Goal: Information Seeking & Learning: Learn about a topic

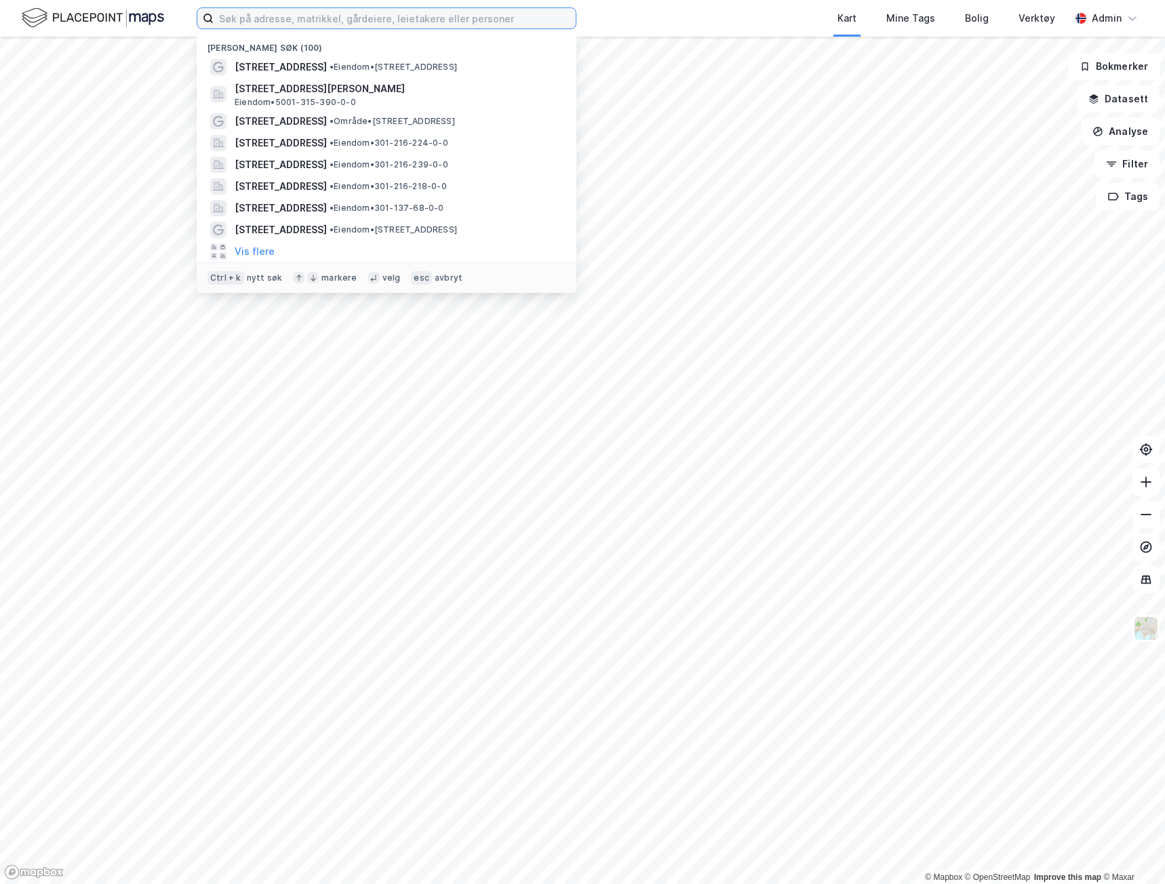
click at [284, 26] on input at bounding box center [395, 18] width 362 height 20
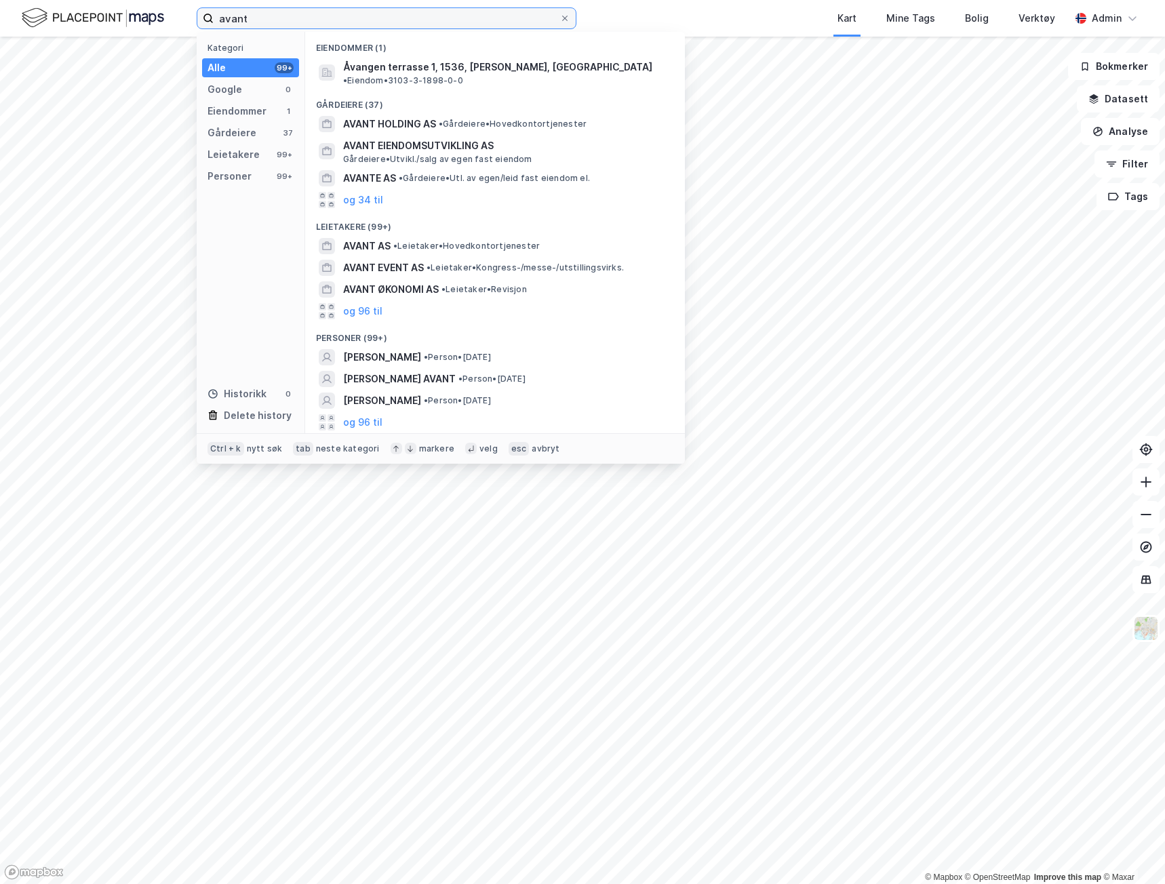
drag, startPoint x: 288, startPoint y: 18, endPoint x: 58, endPoint y: 12, distance: 229.3
click at [58, 12] on div "avant Kategori Alle 99+ Google 0 Eiendommer 1 Gårdeiere 37 Leietakere 99+ Perso…" at bounding box center [582, 18] width 1165 height 37
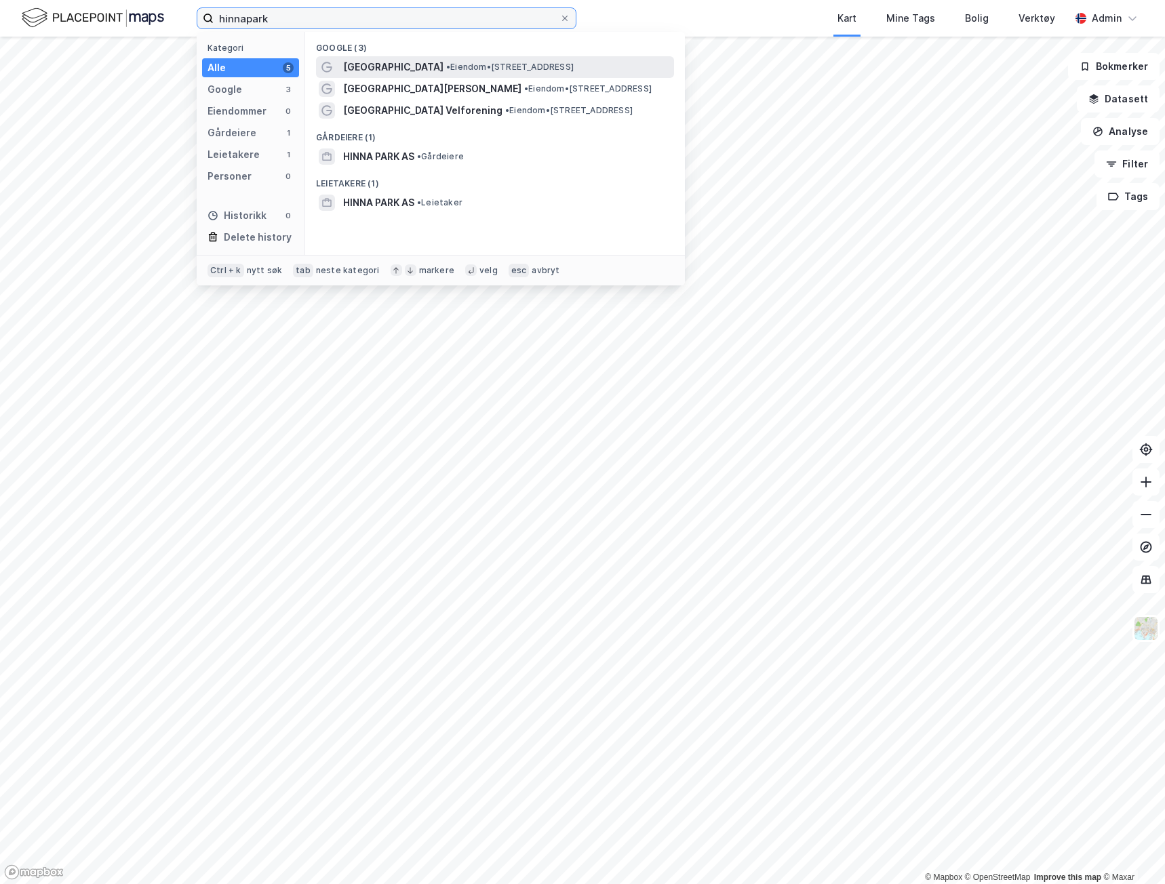
type input "hinnapark"
click at [591, 63] on div "[GEOGRAPHIC_DATA] • Eiendom • [STREET_ADDRESS]" at bounding box center [507, 67] width 328 height 16
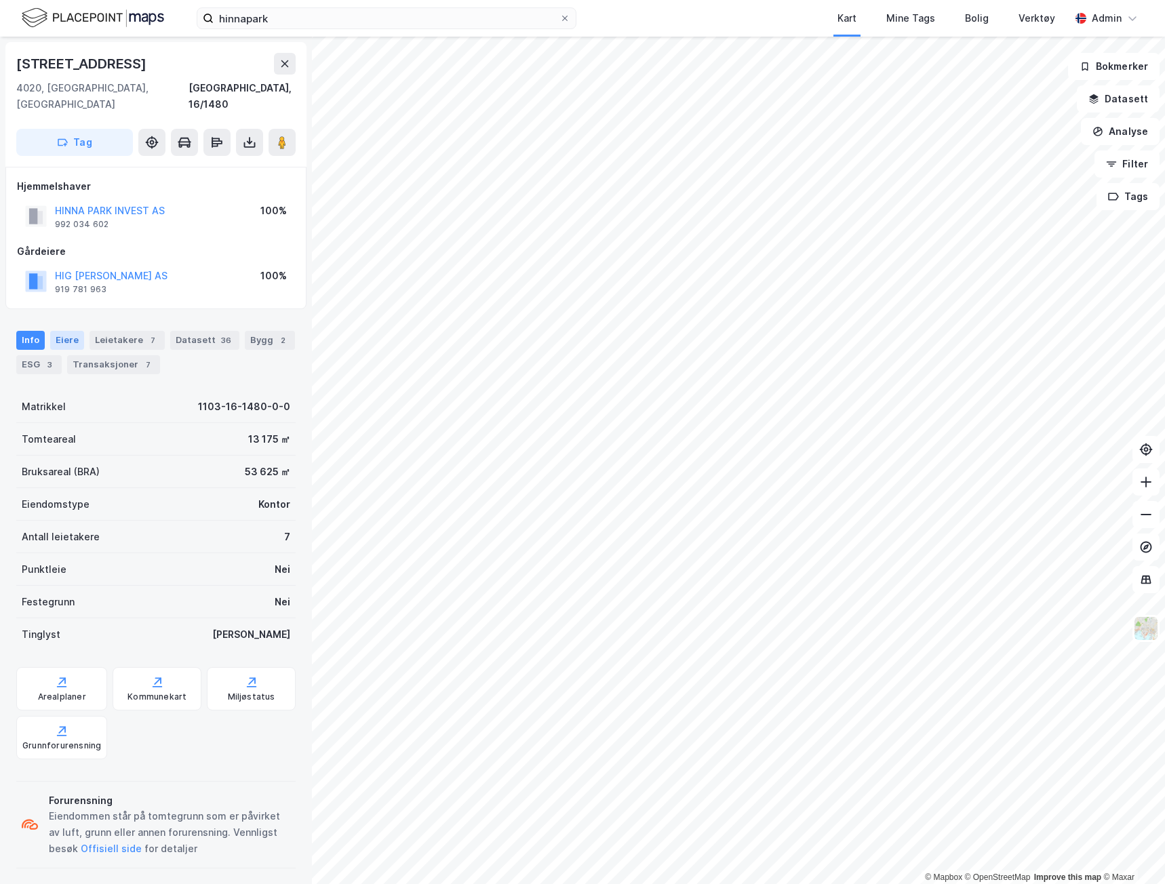
click at [69, 331] on div "Eiere" at bounding box center [67, 340] width 34 height 19
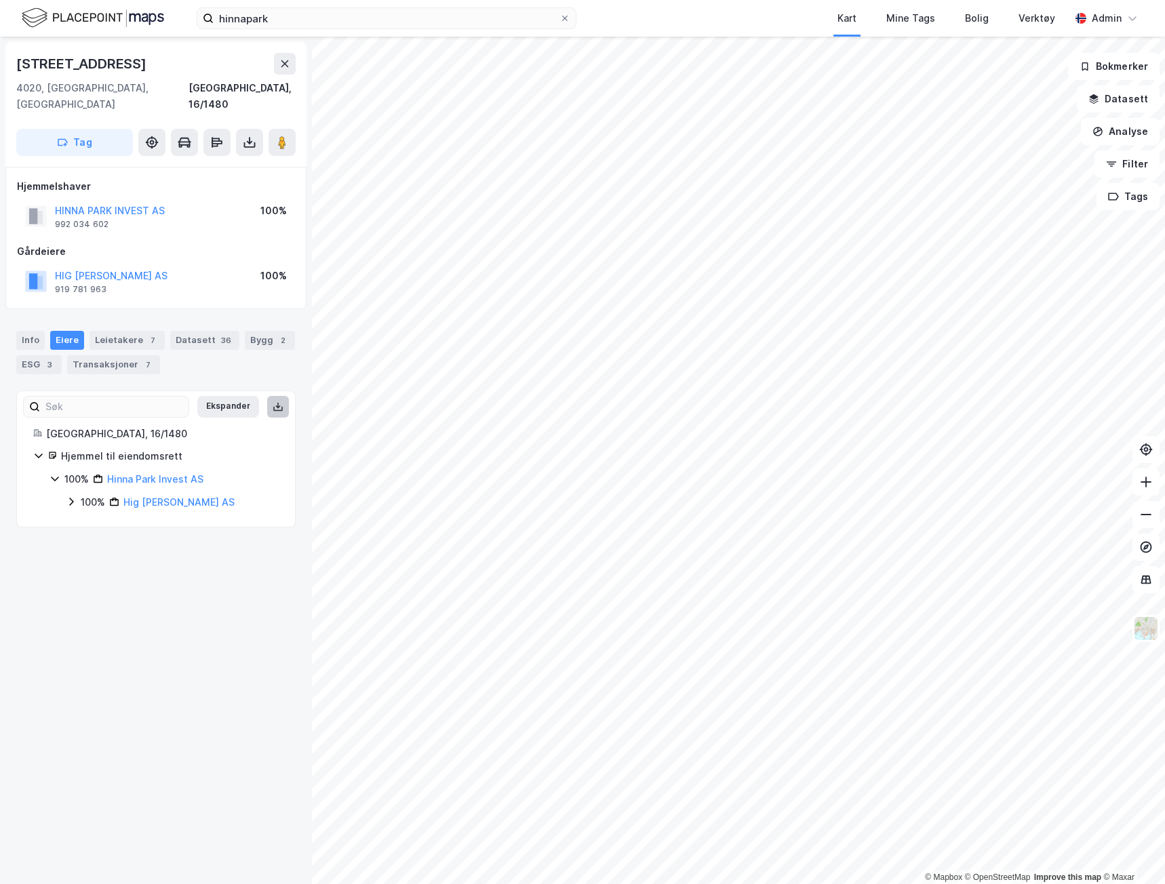
click at [273, 402] on icon at bounding box center [278, 407] width 11 height 11
click at [69, 496] on icon at bounding box center [71, 501] width 11 height 11
click at [52, 473] on icon at bounding box center [55, 478] width 11 height 11
